Goal: Browse casually

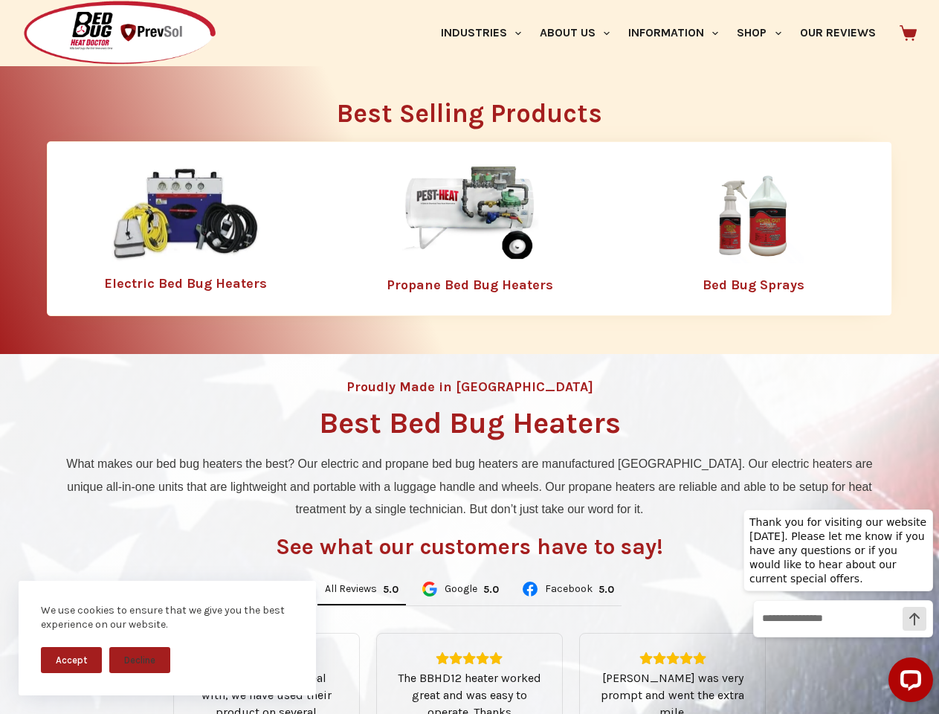
click at [469, 357] on div "Proudly Made in [GEOGRAPHIC_DATA] Best Bed Bug Heaters What makes our bed bug h…" at bounding box center [469, 633] width 939 height 559
click at [71, 659] on button "Accept" at bounding box center [71, 660] width 61 height 26
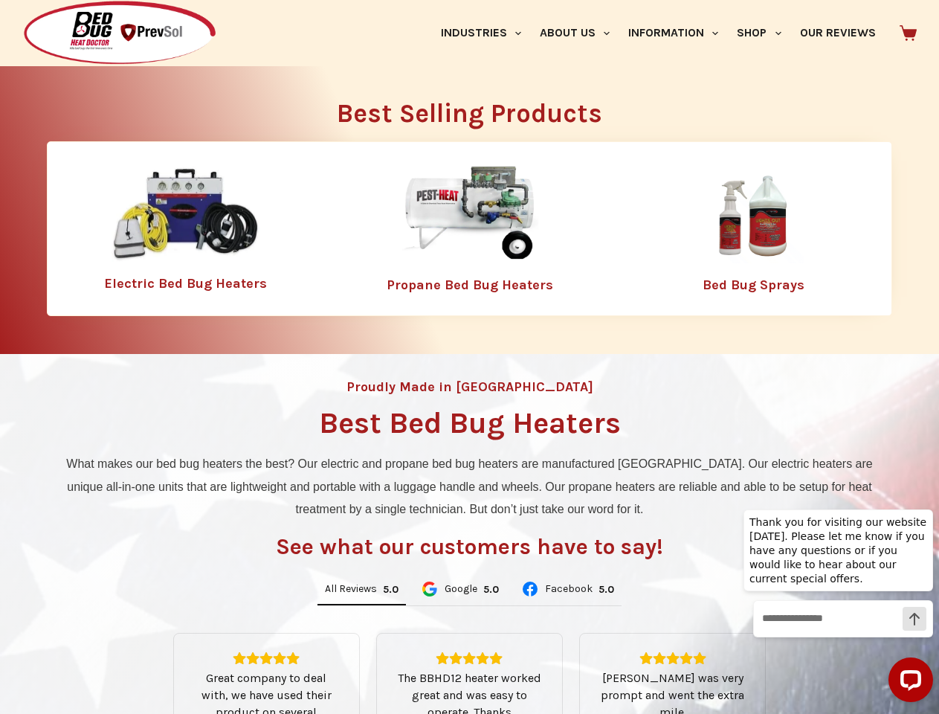
click at [140, 659] on button "Decline" at bounding box center [139, 671] width 61 height 26
click at [486, 33] on link "Industries" at bounding box center [480, 33] width 99 height 66
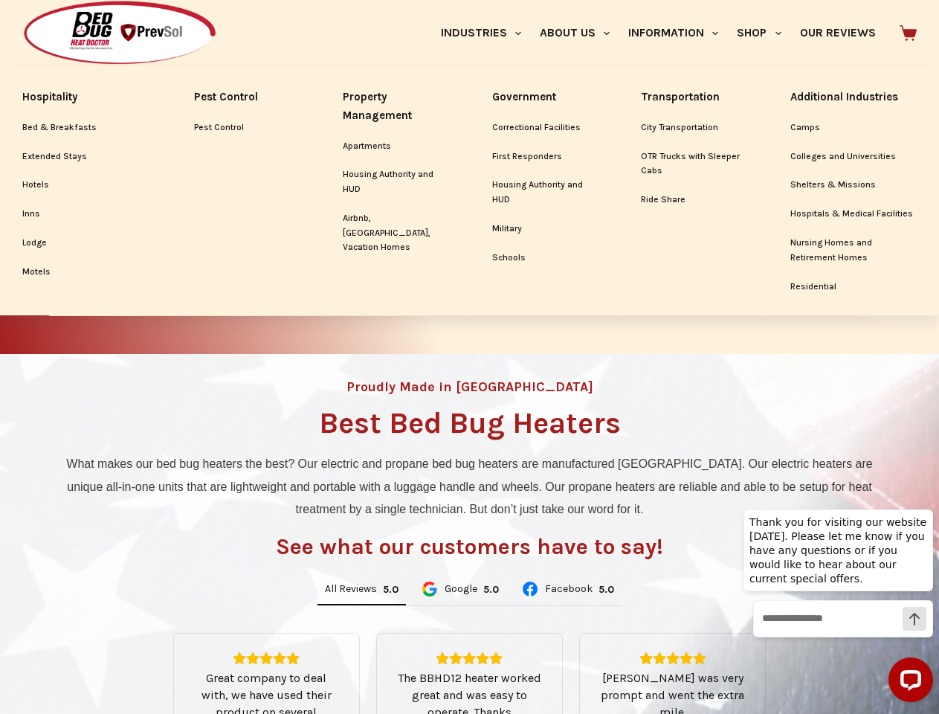
click at [581, 33] on link "About Us" at bounding box center [574, 33] width 88 height 66
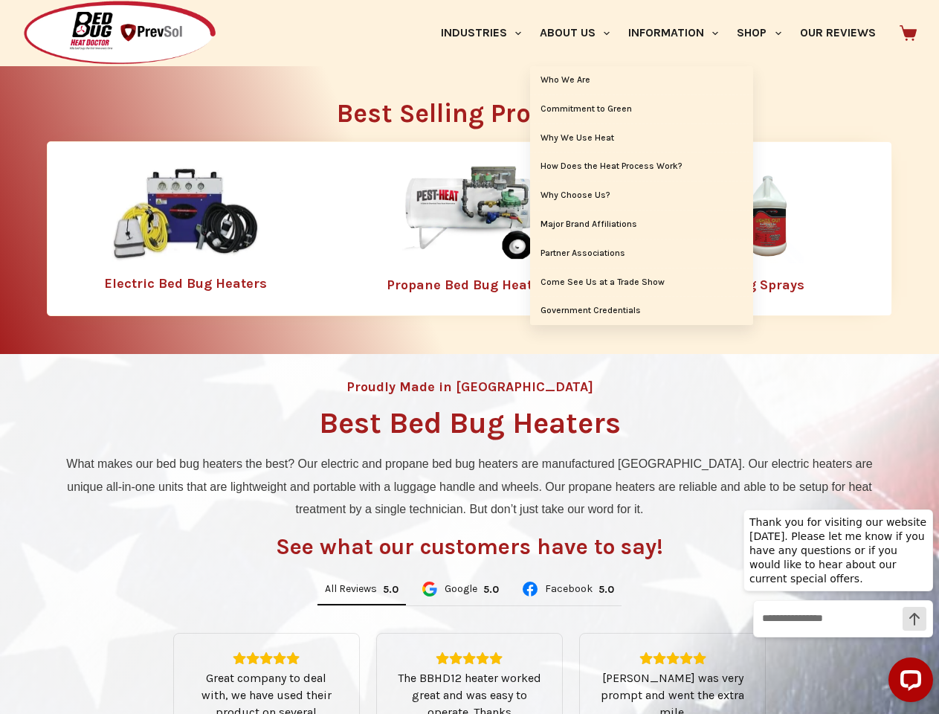
click at [680, 33] on link "Information" at bounding box center [673, 33] width 109 height 66
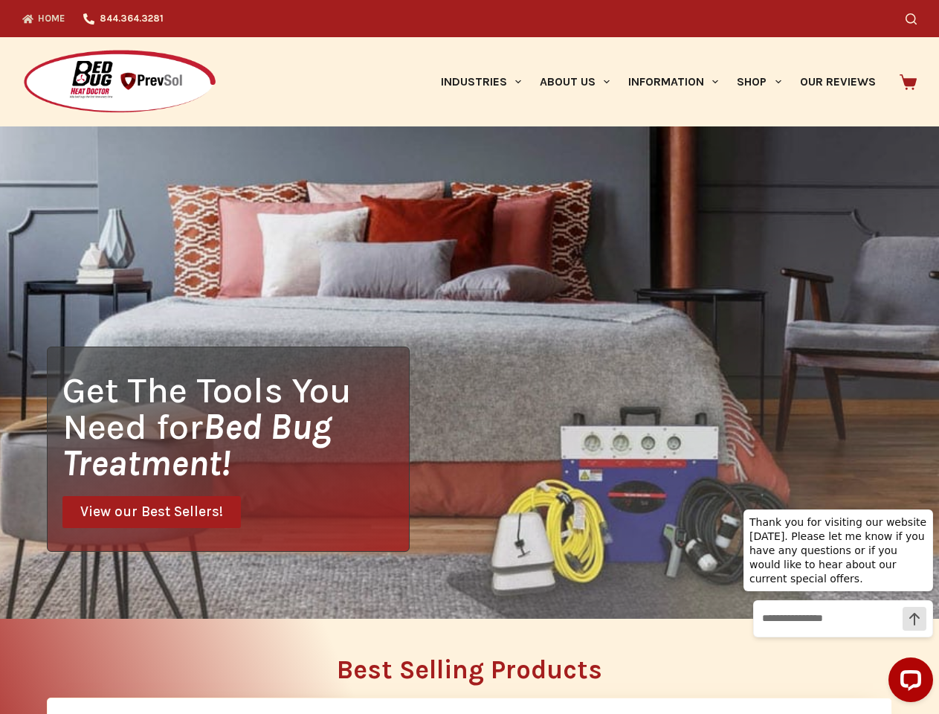
click at [361, 590] on div "Get The Tools You Need for Bed Bug Treatment! View our Best Sellers!" at bounding box center [469, 372] width 939 height 492
click at [459, 590] on div "Get The Tools You Need for Bed Bug Treatment! View our Best Sellers!" at bounding box center [469, 372] width 939 height 492
